Goal: Task Accomplishment & Management: Use online tool/utility

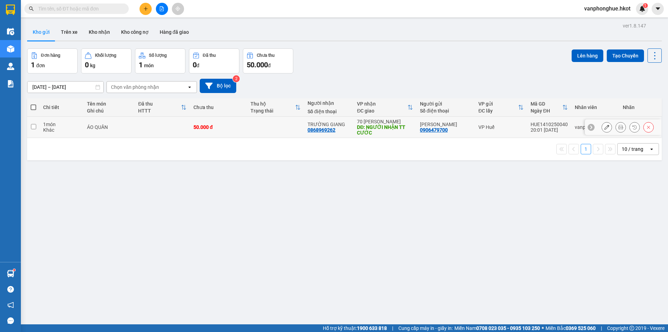
click at [35, 128] on input "checkbox" at bounding box center [33, 126] width 5 height 5
checkbox input "true"
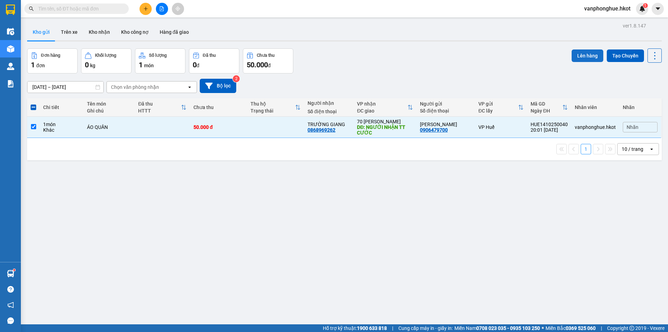
click at [572, 53] on button "Lên hàng" at bounding box center [588, 55] width 32 height 13
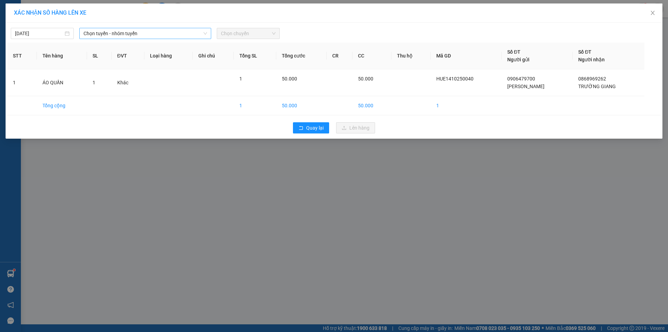
click at [163, 32] on span "Chọn tuyến - nhóm tuyến" at bounding box center [146, 33] width 124 height 10
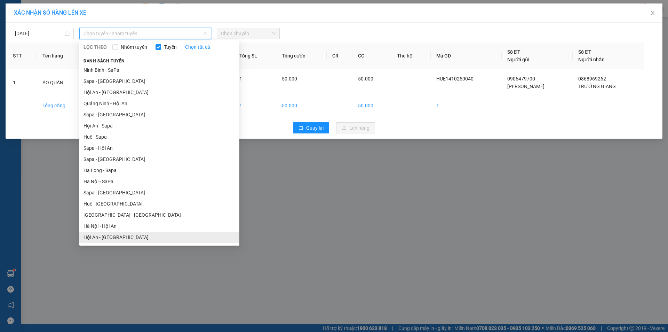
click at [131, 241] on li "Hội An - [GEOGRAPHIC_DATA]" at bounding box center [159, 236] width 160 height 11
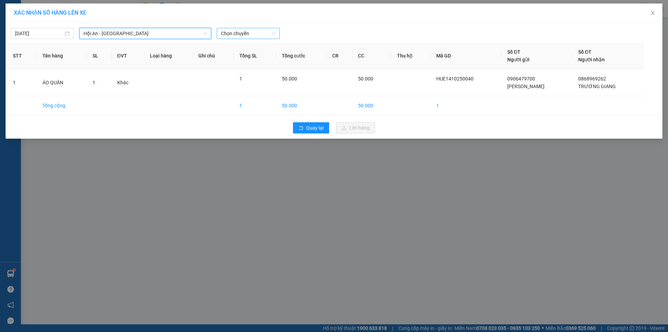
click at [260, 34] on span "Chọn chuyến" at bounding box center [248, 33] width 55 height 10
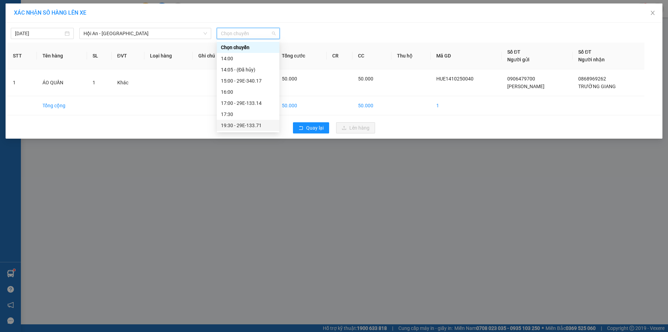
scroll to position [22, 0]
click at [263, 101] on div "19:30 - 29E-133.71" at bounding box center [248, 103] width 54 height 8
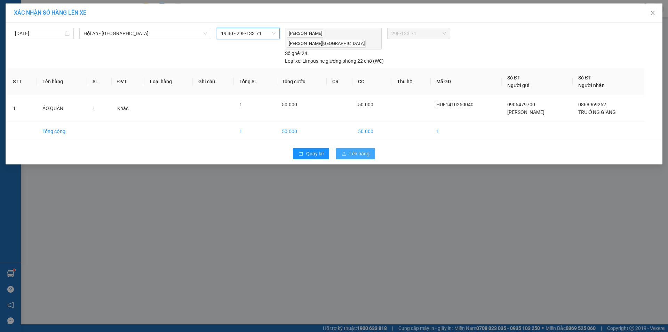
click at [352, 150] on span "Lên hàng" at bounding box center [359, 154] width 20 height 8
